Goal: Transaction & Acquisition: Purchase product/service

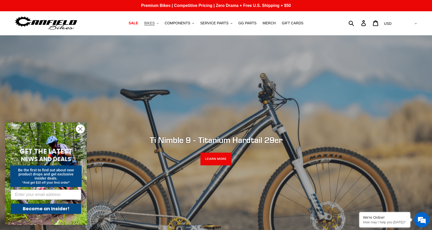
click at [155, 24] on span "BIKES" at bounding box center [149, 23] width 10 height 4
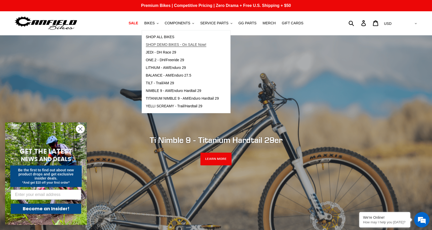
click at [163, 43] on span "SHOP DEMO BIKES - On SALE Now!" at bounding box center [176, 44] width 61 height 4
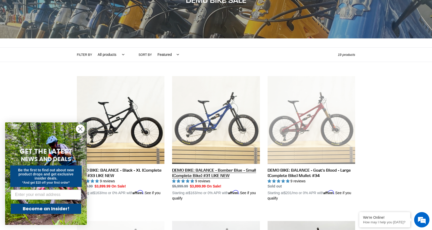
scroll to position [74, 0]
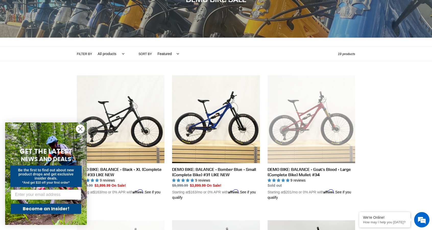
click at [112, 54] on select "All products balance BFCM23 DEMO BIKE Jedi Lithium Nimble 9 ONE.2 Tilt Yelli Sc…" at bounding box center [109, 54] width 33 height 14
click at [113, 54] on select "All products balance BFCM23 DEMO BIKE Jedi Lithium Nimble 9 ONE.2 Tilt Yelli Sc…" at bounding box center [109, 54] width 33 height 14
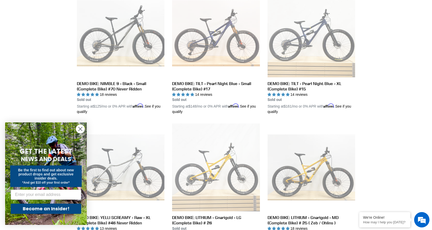
scroll to position [696, 0]
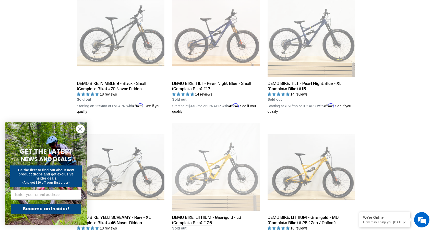
click at [241, 147] on link "DEMO BIKE: LITHIUM - Gnarigold - LG (Complete Bike) # 26" at bounding box center [216, 183] width 88 height 120
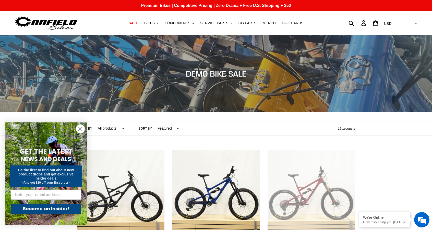
click at [162, 27] on nav "SALE BIKES .cls-1{fill:#231f20} SHOP ALL BIKES SHOP DEMO BIKES - On SALE Now! J…" at bounding box center [216, 23] width 202 height 24
click at [155, 24] on span "BIKES" at bounding box center [149, 23] width 10 height 4
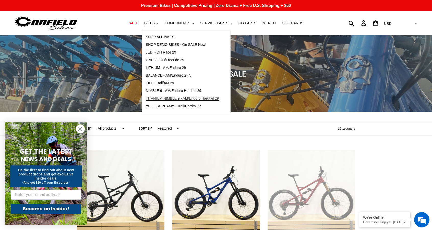
click at [172, 98] on span "TITANIUM NIMBLE 9 - AM/Enduro Hardtail 29" at bounding box center [182, 98] width 73 height 4
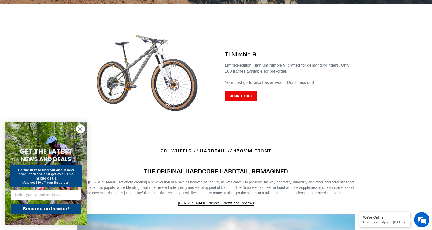
scroll to position [198, 0]
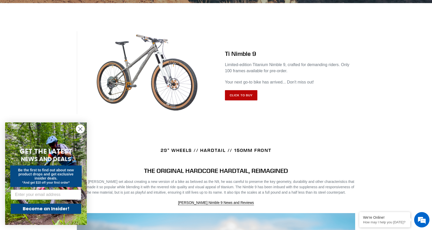
click at [234, 99] on link "Click to Buy" at bounding box center [241, 95] width 32 height 10
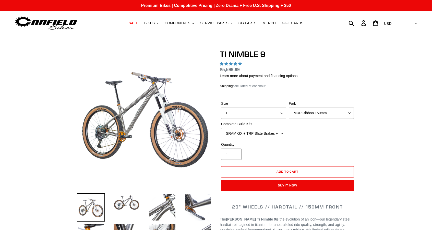
select select "highest-rating"
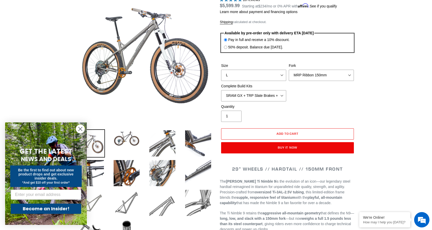
scroll to position [64, 0]
click at [296, 74] on select "MRP Ribbon 150mm RockShox Lyrik 150mm Fox Factory 36 150mm Cane Creek Helm 150m…" at bounding box center [321, 74] width 65 height 11
select select "RockShox Lyrik 150mm"
click at [289, 69] on select "MRP Ribbon 150mm RockShox Lyrik 150mm Fox Factory 36 150mm Cane Creek Helm 150m…" at bounding box center [321, 74] width 65 height 11
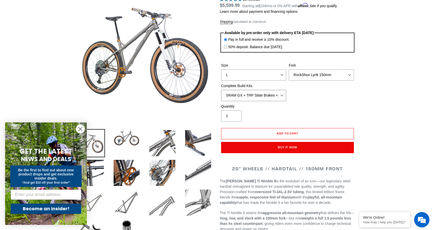
click at [244, 93] on select "SRAM GX + TRP Slate Brakes + Rotors + e13 LG-1 Wheels SHIMANO XT + SHIMANO brak…" at bounding box center [253, 95] width 65 height 11
click at [221, 90] on select "SRAM GX + TRP Slate Brakes + Rotors + e13 LG-1 Wheels SHIMANO XT + SHIMANO brak…" at bounding box center [253, 95] width 65 height 11
click at [228, 95] on select "SRAM GX + TRP Slate Brakes + Rotors + e13 LG-1 Wheels SHIMANO XT + SHIMANO brak…" at bounding box center [253, 95] width 65 height 11
click at [221, 90] on select "SRAM GX + TRP Slate Brakes + Rotors + e13 LG-1 Wheels SHIMANO XT + SHIMANO brak…" at bounding box center [253, 95] width 65 height 11
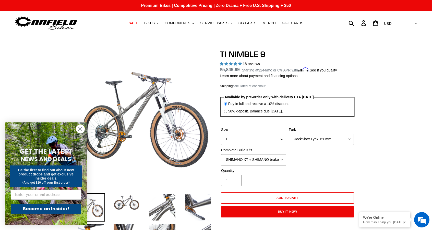
click at [268, 161] on select "SRAM GX + TRP Slate Brakes + Rotors + e13 LG-1 Wheels SHIMANO XT + SHIMANO brak…" at bounding box center [253, 159] width 65 height 11
click at [221, 154] on select "SRAM GX + TRP Slate Brakes + Rotors + e13 LG-1 Wheels SHIMANO XT + SHIMANO brak…" at bounding box center [253, 159] width 65 height 11
click at [255, 158] on select "SRAM GX + TRP Slate Brakes + Rotors + e13 LG-1 Wheels SHIMANO XT + SHIMANO brak…" at bounding box center [253, 159] width 65 height 11
click at [221, 154] on select "SRAM GX + TRP Slate Brakes + Rotors + e13 LG-1 Wheels SHIMANO XT + SHIMANO brak…" at bounding box center [253, 159] width 65 height 11
click at [250, 161] on select "SRAM GX + TRP Slate Brakes + Rotors + e13 LG-1 Wheels SHIMANO XT + SHIMANO brak…" at bounding box center [253, 159] width 65 height 11
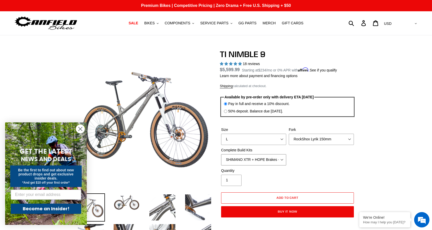
click at [221, 154] on select "SRAM GX + TRP Slate Brakes + Rotors + e13 LG-1 Wheels SHIMANO XT + SHIMANO brak…" at bounding box center [253, 159] width 65 height 11
click at [249, 164] on select "SRAM GX + TRP Slate Brakes + Rotors + e13 LG-1 Wheels SHIMANO XT + SHIMANO brak…" at bounding box center [253, 159] width 65 height 11
click at [221, 154] on select "SRAM GX + TRP Slate Brakes + Rotors + e13 LG-1 Wheels SHIMANO XT + SHIMANO brak…" at bounding box center [253, 159] width 65 height 11
click at [243, 160] on select "SRAM GX + TRP Slate Brakes + Rotors + e13 LG-1 Wheels SHIMANO XT + SHIMANO brak…" at bounding box center [253, 159] width 65 height 11
select select "Complete Build Kit - None (Contact us for Custom Builds)"
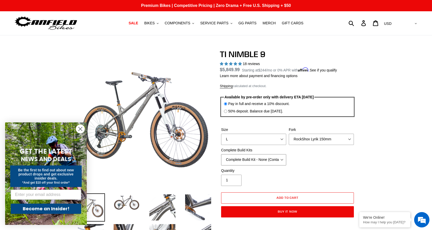
click at [221, 154] on select "SRAM GX + TRP Slate Brakes + Rotors + e13 LG-1 Wheels SHIMANO XT + SHIMANO brak…" at bounding box center [253, 159] width 65 height 11
click at [273, 180] on div "Quantity 1" at bounding box center [254, 177] width 68 height 18
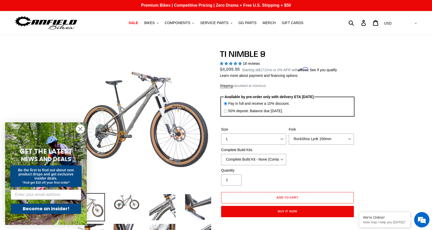
scroll to position [1, 0]
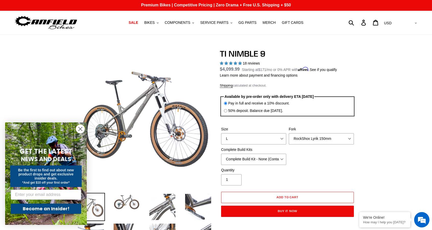
click at [226, 109] on input "50% deposit. Balance due [DATE]." at bounding box center [225, 110] width 3 height 3
radio input "true"
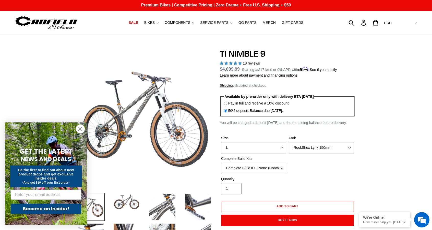
click at [264, 112] on label "50% deposit. Balance due [DATE]." at bounding box center [256, 110] width 55 height 5
click at [227, 112] on input "50% deposit. Balance due [DATE]." at bounding box center [225, 110] width 3 height 3
click at [264, 112] on label "50% deposit. Balance due [DATE]." at bounding box center [256, 110] width 55 height 5
click at [227, 112] on input "50% deposit. Balance due [DATE]." at bounding box center [225, 110] width 3 height 3
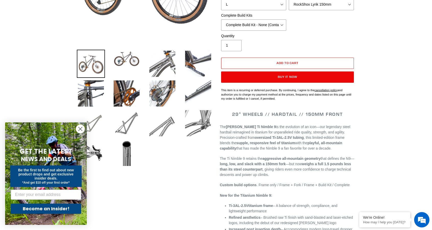
scroll to position [148, 0]
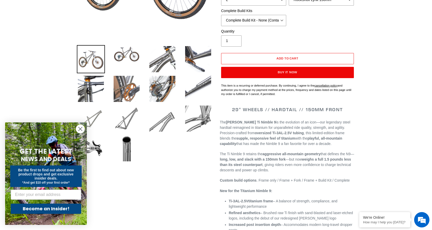
click at [132, 90] on img at bounding box center [127, 89] width 28 height 28
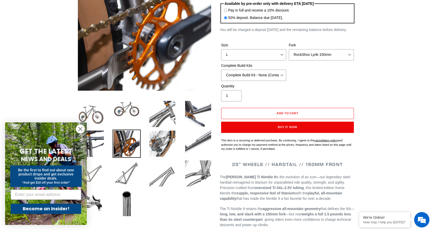
scroll to position [0, 0]
